Goal: Transaction & Acquisition: Download file/media

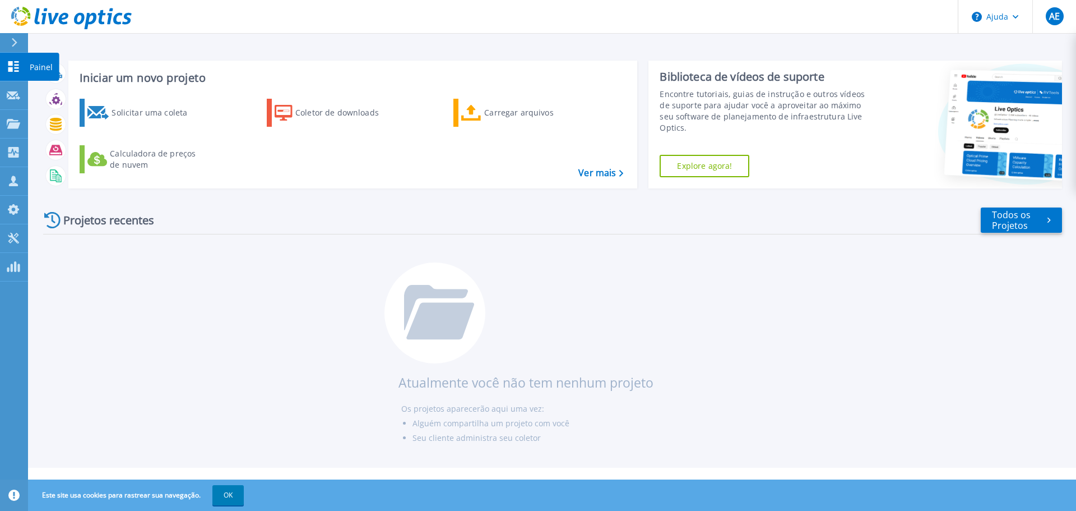
click at [11, 67] on icon at bounding box center [13, 66] width 11 height 11
click at [16, 40] on icon at bounding box center [14, 42] width 6 height 9
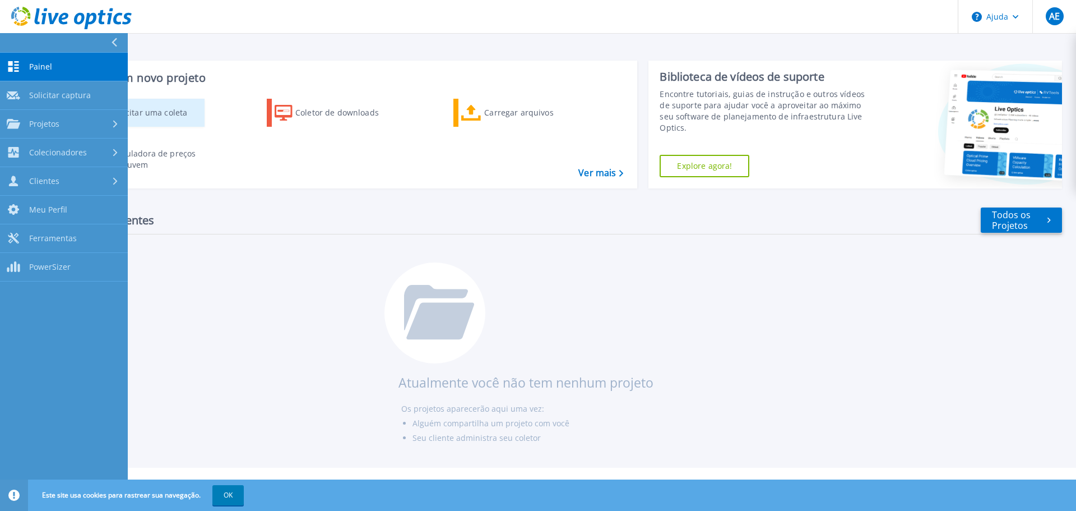
click at [150, 113] on font "Solicitar uma coleta" at bounding box center [150, 112] width 76 height 11
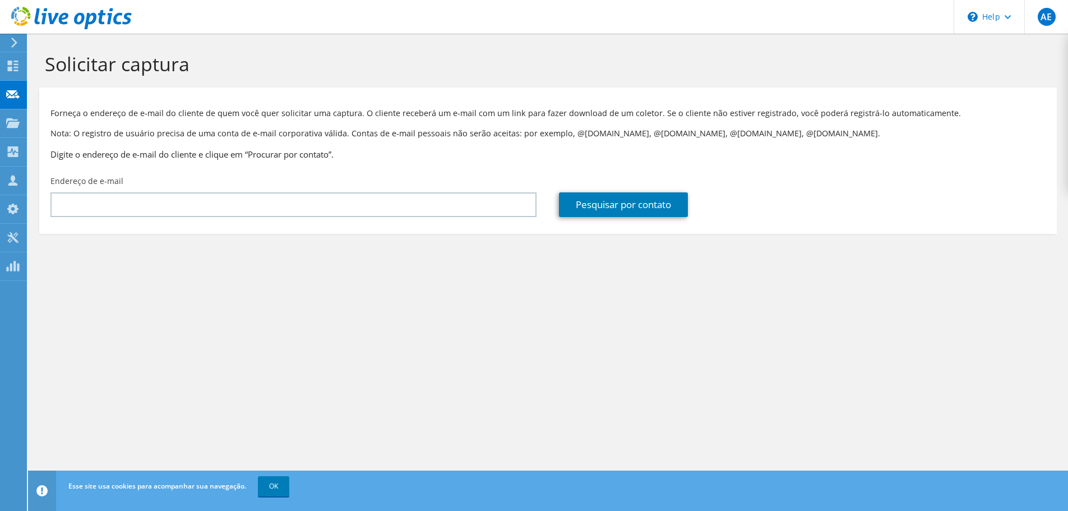
click at [8, 44] on div at bounding box center [12, 43] width 12 height 10
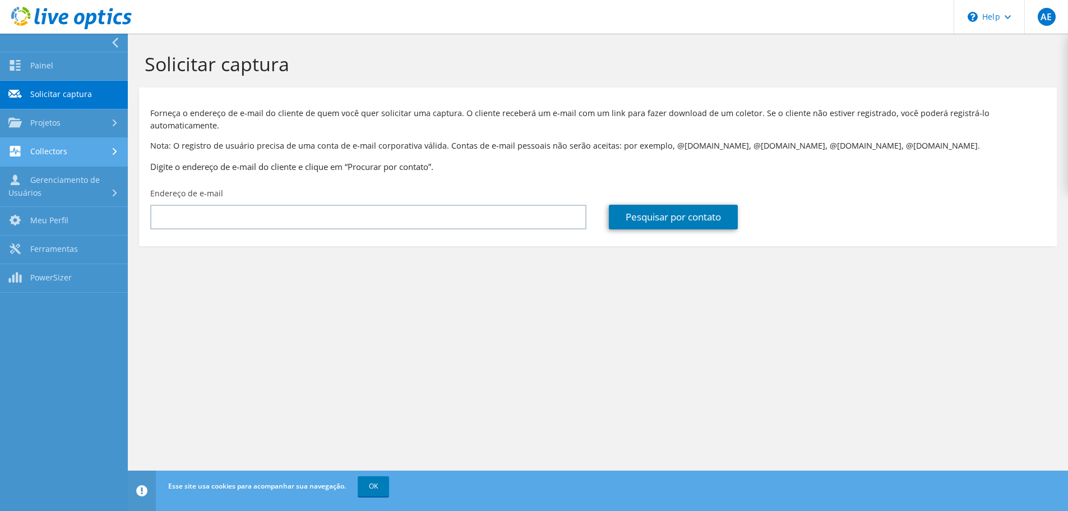
click at [85, 150] on link "Collectors" at bounding box center [64, 152] width 128 height 29
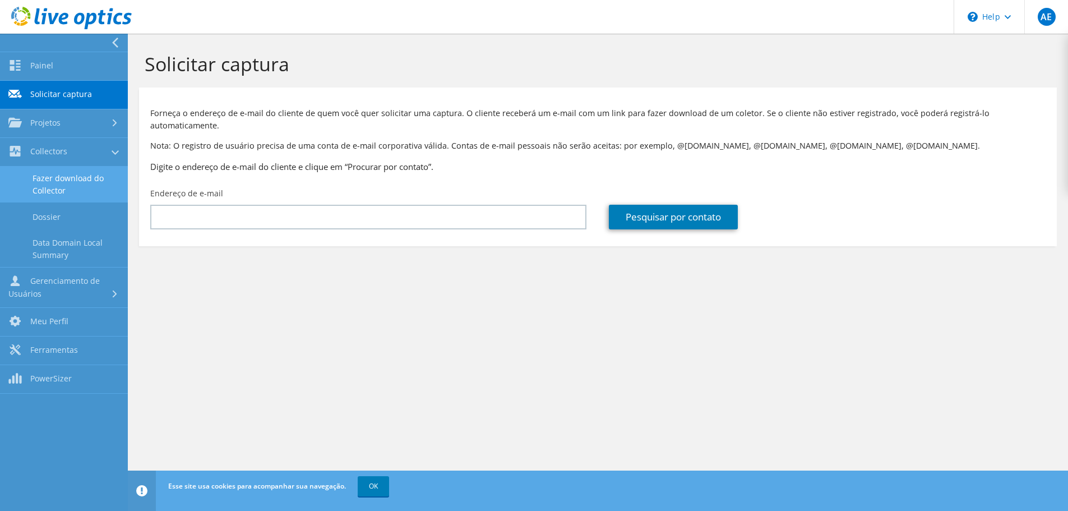
click at [77, 182] on link "Fazer download do Collector" at bounding box center [64, 184] width 128 height 36
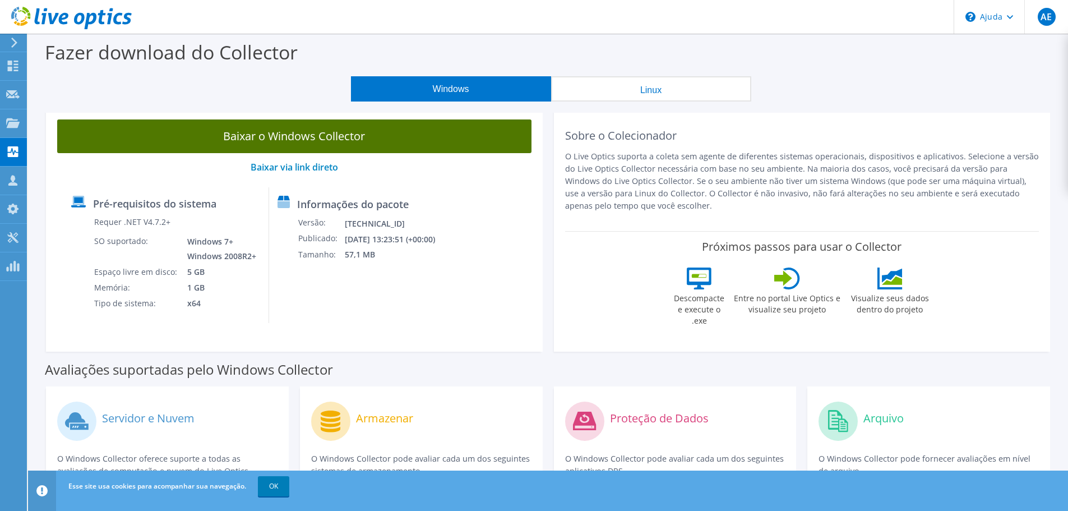
click at [353, 144] on link "Baixar o Windows Collector" at bounding box center [294, 136] width 474 height 34
